Goal: Complete application form

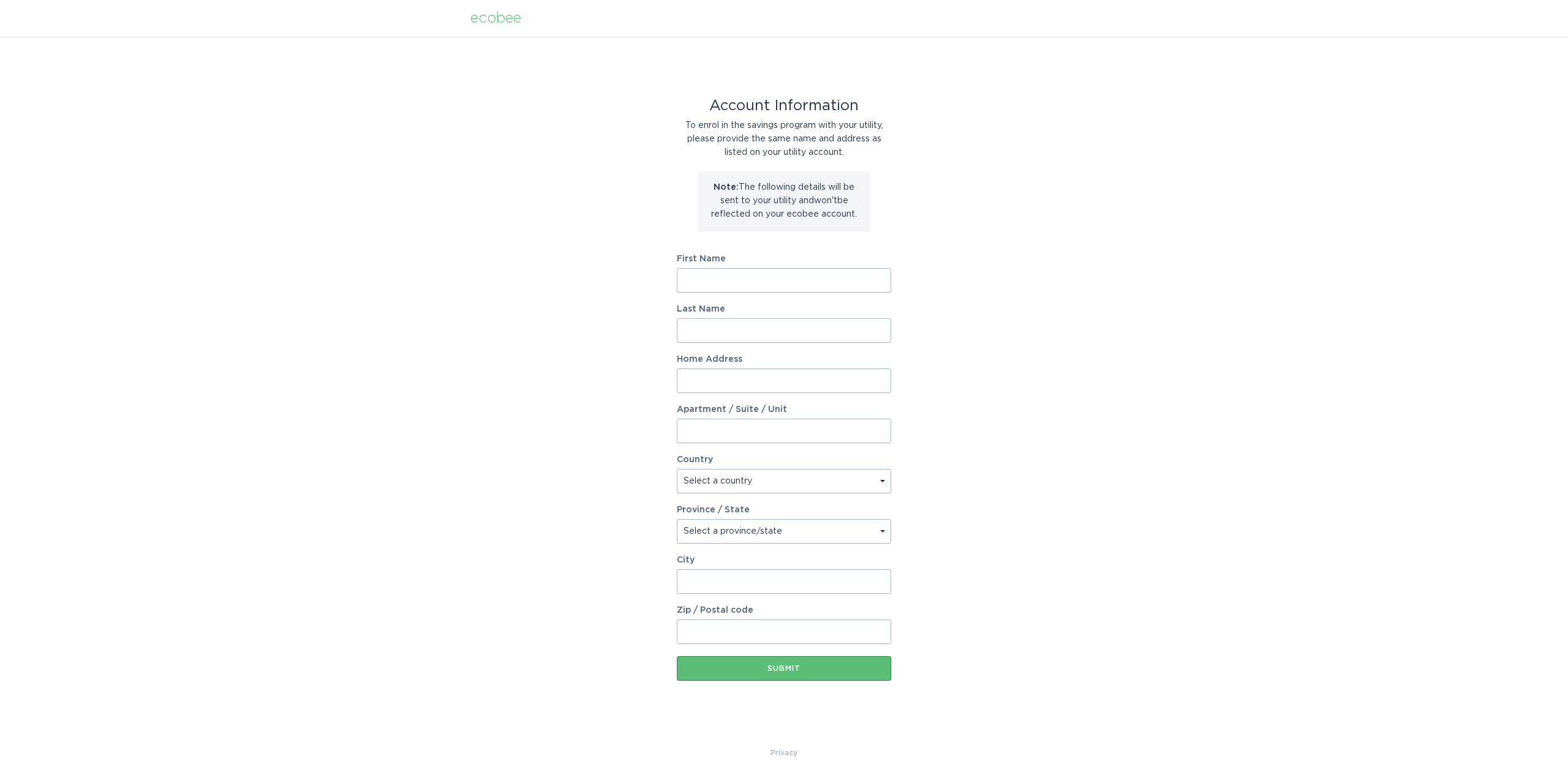
click at [752, 285] on input "First Name" at bounding box center [783, 280] width 214 height 24
type input "[PERSON_NAME]"
type input "921 [PERSON_NAME]"
select select "US"
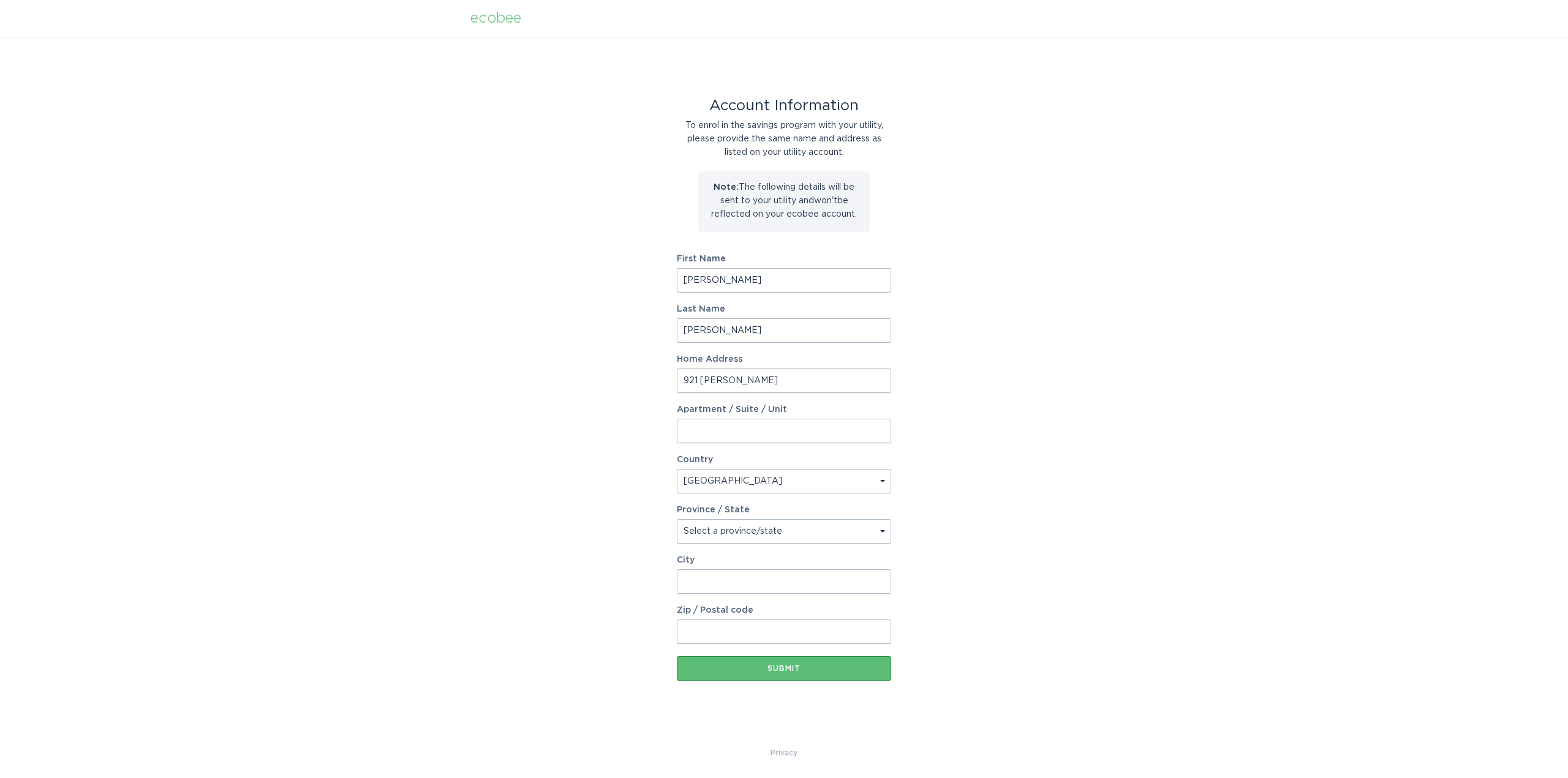
type input "[GEOGRAPHIC_DATA]"
type input "79928"
select select "[GEOGRAPHIC_DATA]"
click at [785, 674] on button "Submit" at bounding box center [783, 669] width 214 height 24
